Goal: Task Accomplishment & Management: Complete application form

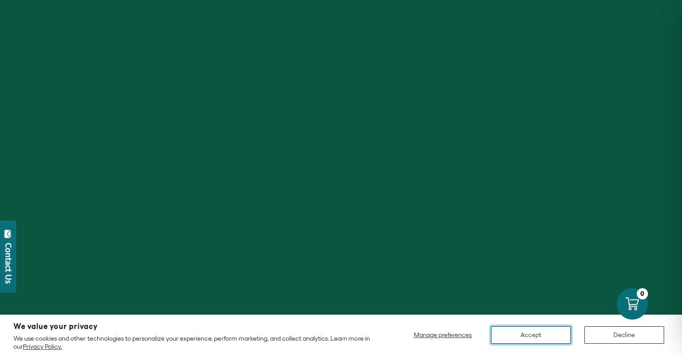
click at [544, 333] on button "Accept" at bounding box center [531, 334] width 80 height 17
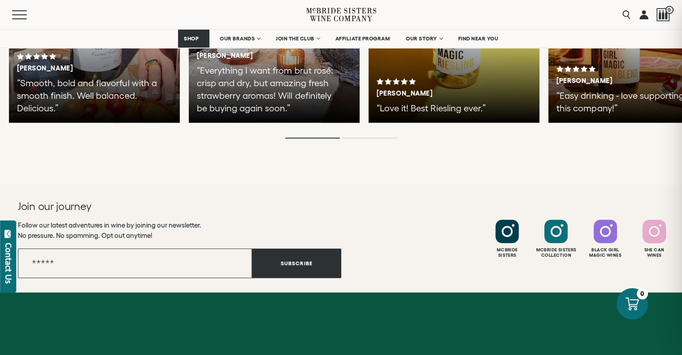
scroll to position [2350, 0]
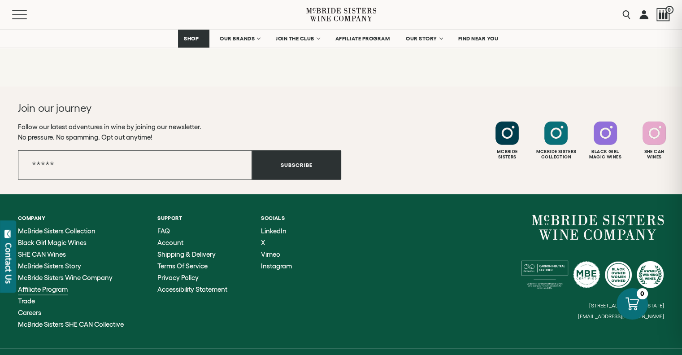
click at [42, 237] on div "McBride Sisters Collection Black Girl Magic Wines SHE CAN Wines McBride Sisters…" at bounding box center [71, 277] width 106 height 100
click at [42, 285] on span "Affiliate Program" at bounding box center [43, 289] width 50 height 8
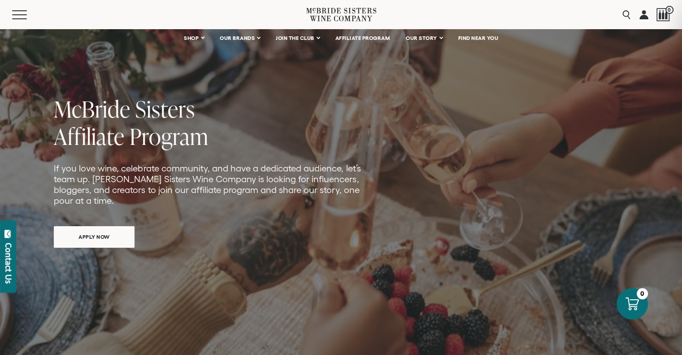
scroll to position [90, 0]
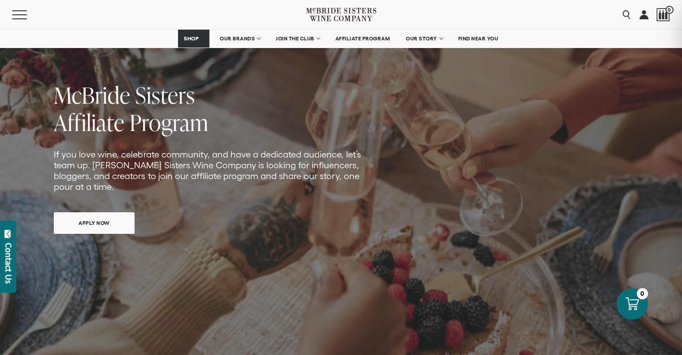
click at [643, 15] on link at bounding box center [644, 14] width 9 height 29
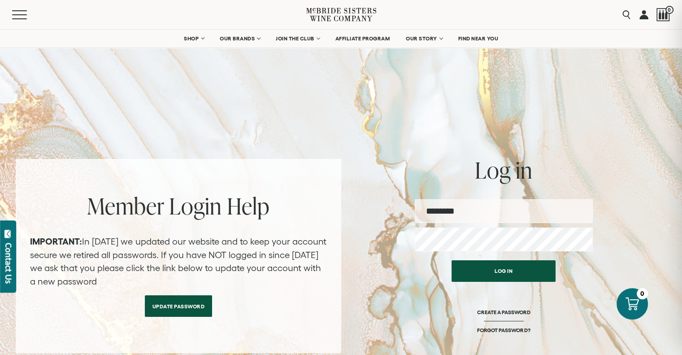
click at [486, 204] on input "email" at bounding box center [504, 211] width 178 height 24
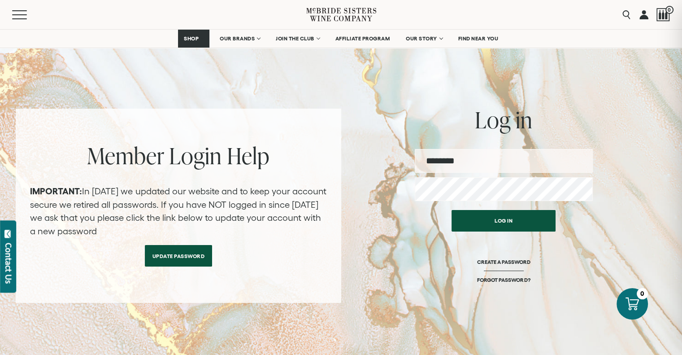
scroll to position [45, 0]
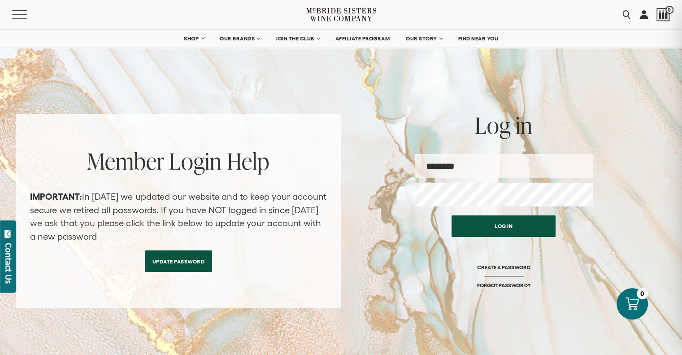
click at [533, 170] on input "email" at bounding box center [504, 166] width 178 height 24
type input "**********"
click at [452, 215] on button "Log in" at bounding box center [504, 226] width 104 height 22
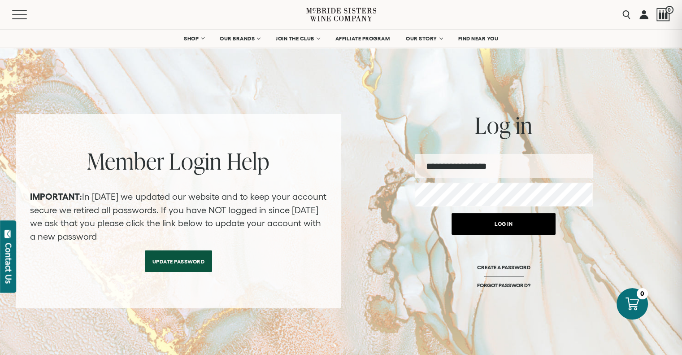
click at [518, 223] on button "Log in" at bounding box center [504, 224] width 104 height 22
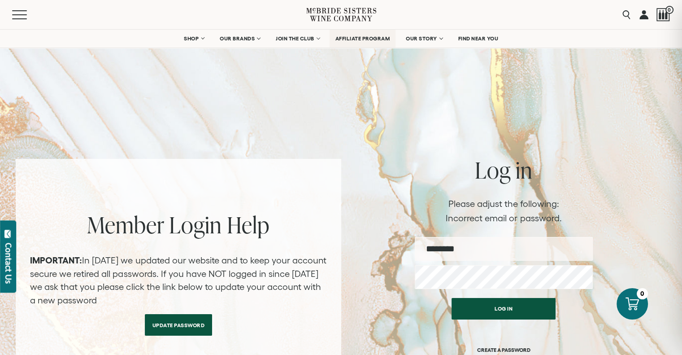
click at [357, 37] on span "AFFILIATE PROGRAM" at bounding box center [363, 38] width 55 height 6
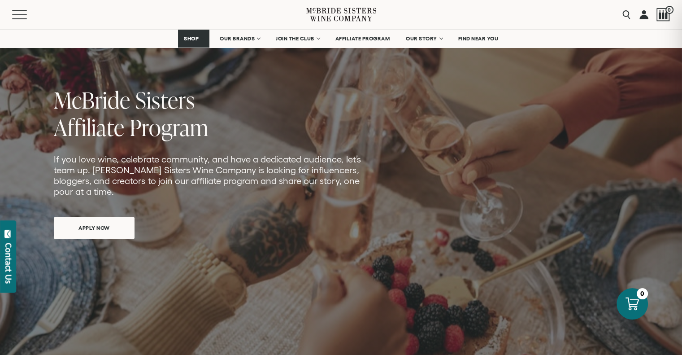
scroll to position [90, 0]
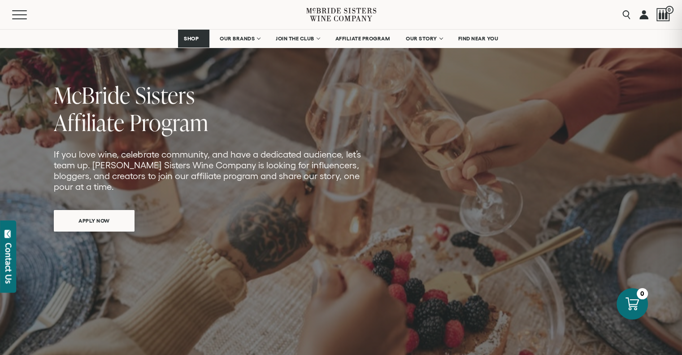
click at [93, 220] on span "APPLY NOW" at bounding box center [94, 220] width 63 height 17
